Goal: Complete application form

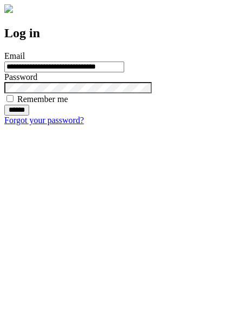
type input "**********"
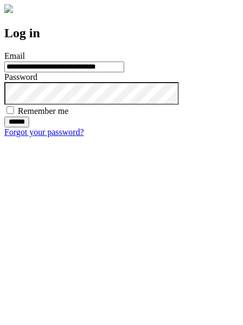
click at [29, 127] on input "******" at bounding box center [16, 122] width 25 height 11
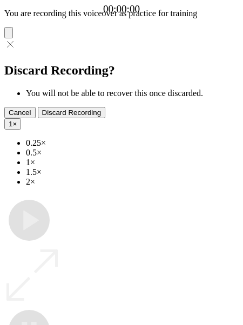
type input "**********"
